Goal: Transaction & Acquisition: Obtain resource

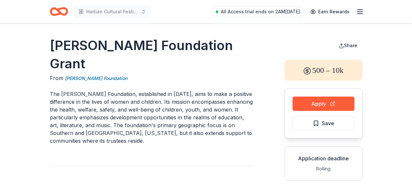
click at [316, 100] on button "Apply" at bounding box center [323, 104] width 62 height 14
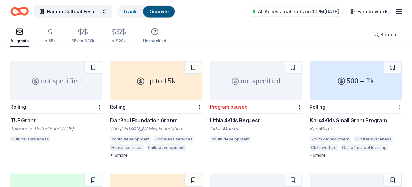
scroll to position [617, 0]
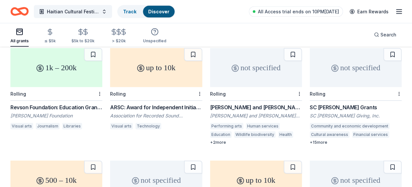
scroll to position [747, 0]
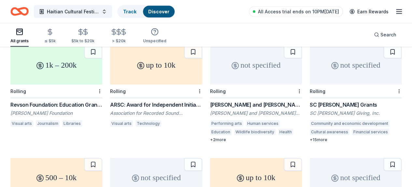
click at [210, 158] on div "up to 10k" at bounding box center [256, 177] width 92 height 39
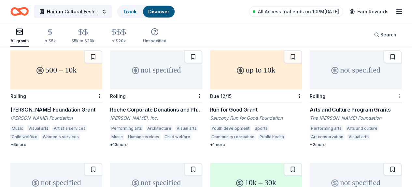
scroll to position [855, 0]
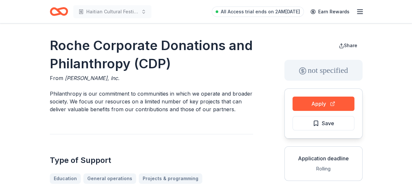
click at [318, 101] on button "Apply" at bounding box center [323, 104] width 62 height 14
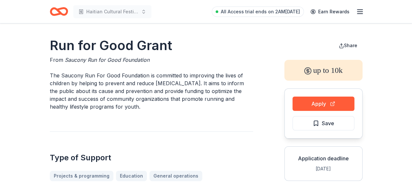
click at [313, 107] on button "Apply" at bounding box center [323, 104] width 62 height 14
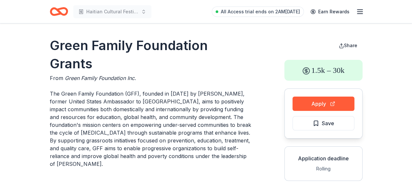
click at [324, 101] on button "Apply" at bounding box center [323, 104] width 62 height 14
click at [312, 102] on button "Apply" at bounding box center [323, 104] width 62 height 14
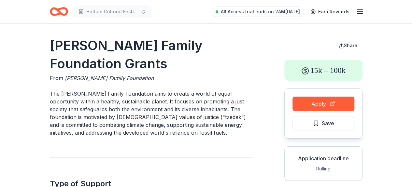
click at [330, 102] on button "Apply" at bounding box center [323, 104] width 62 height 14
